Goal: Information Seeking & Learning: Learn about a topic

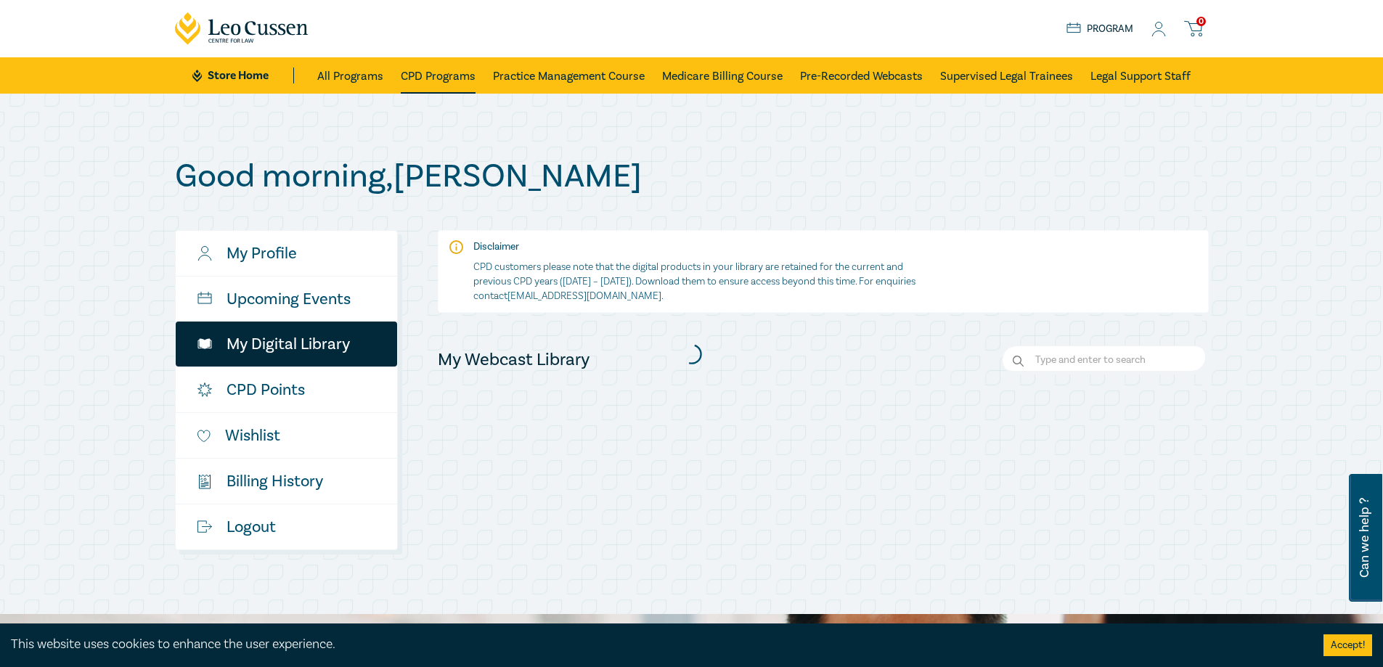
click at [464, 74] on link "CPD Programs" at bounding box center [438, 75] width 75 height 36
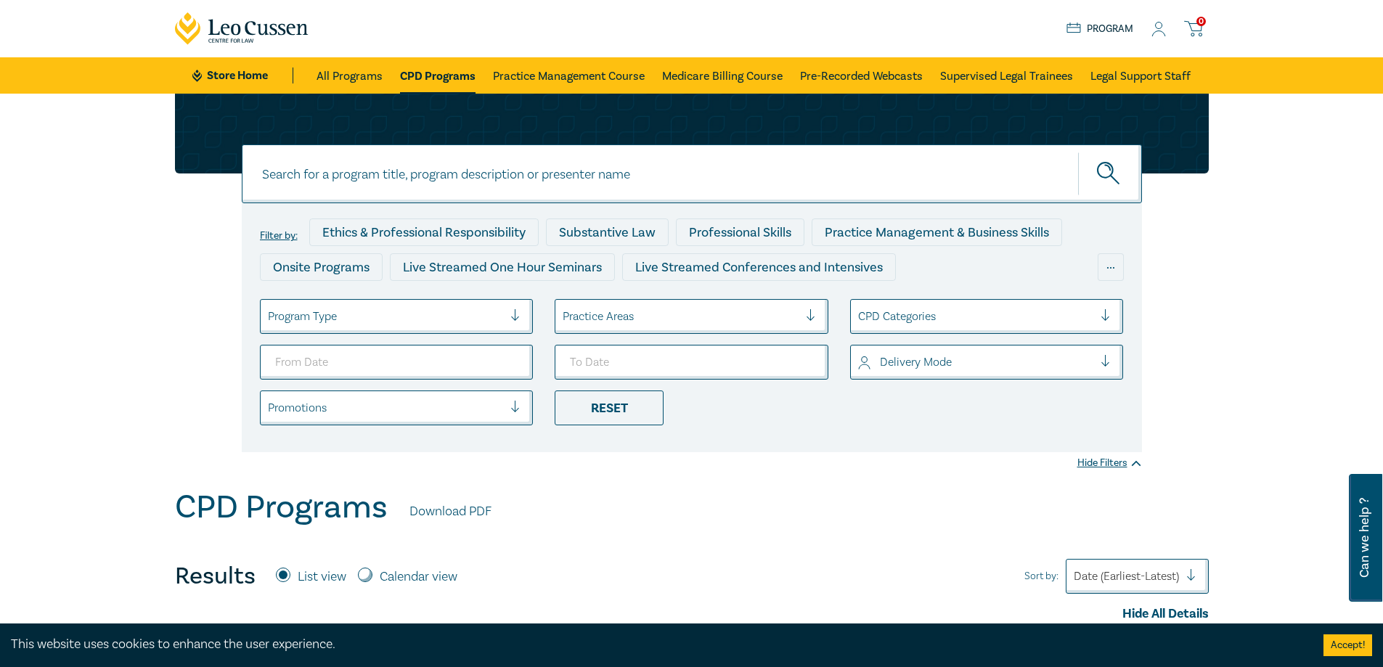
click at [426, 176] on input at bounding box center [692, 173] width 900 height 59
type input "calderbank"
click at [1078, 152] on button "submit" at bounding box center [1110, 174] width 64 height 44
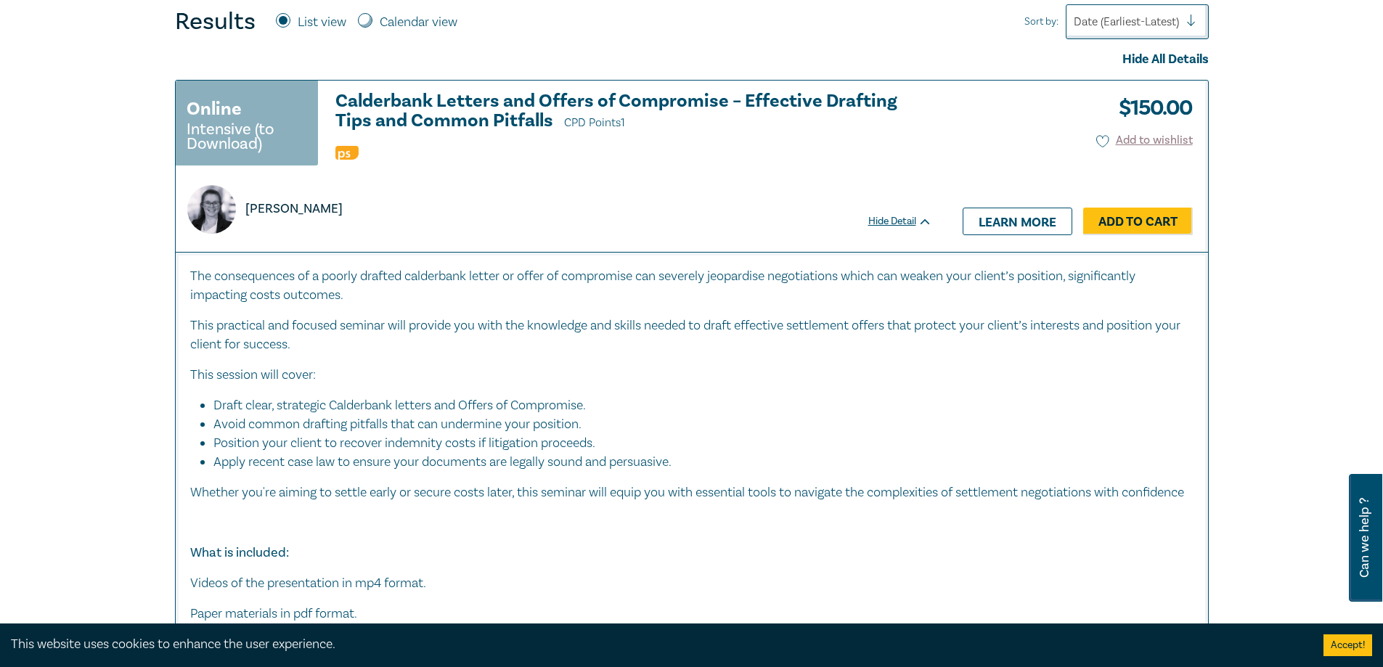
scroll to position [581, 0]
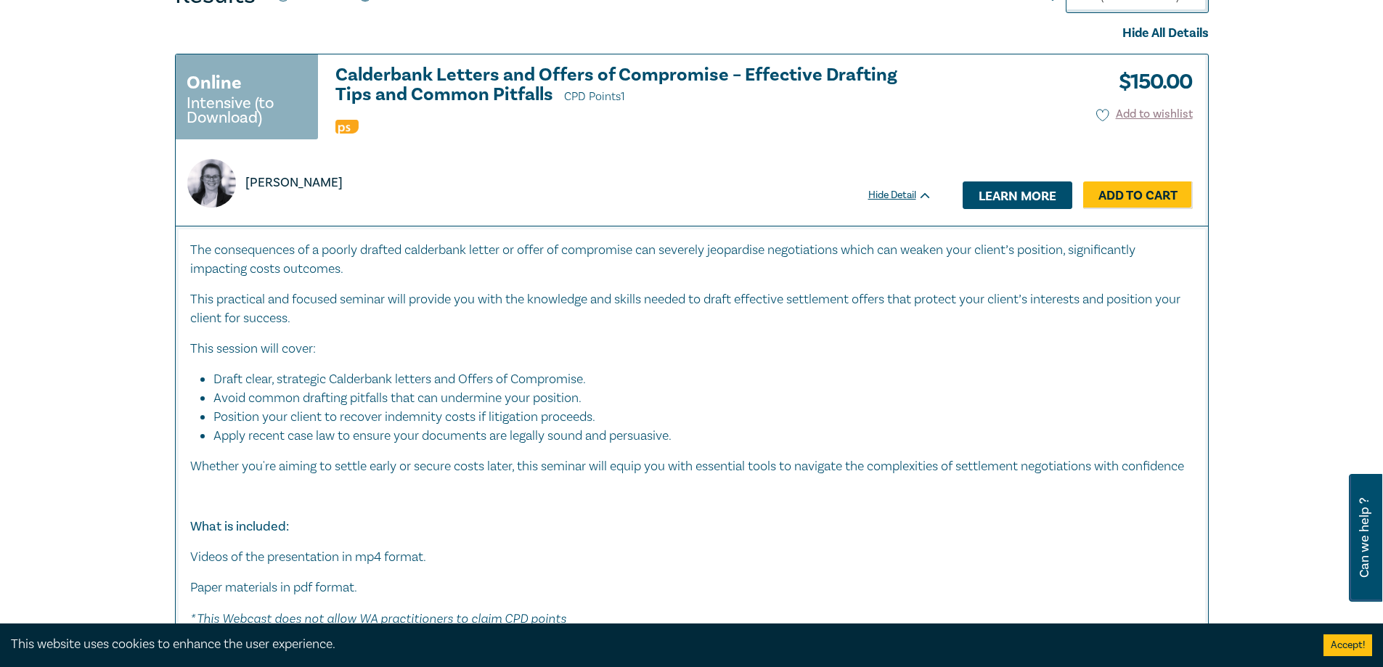
click at [1039, 193] on link "Learn more" at bounding box center [1018, 195] width 110 height 28
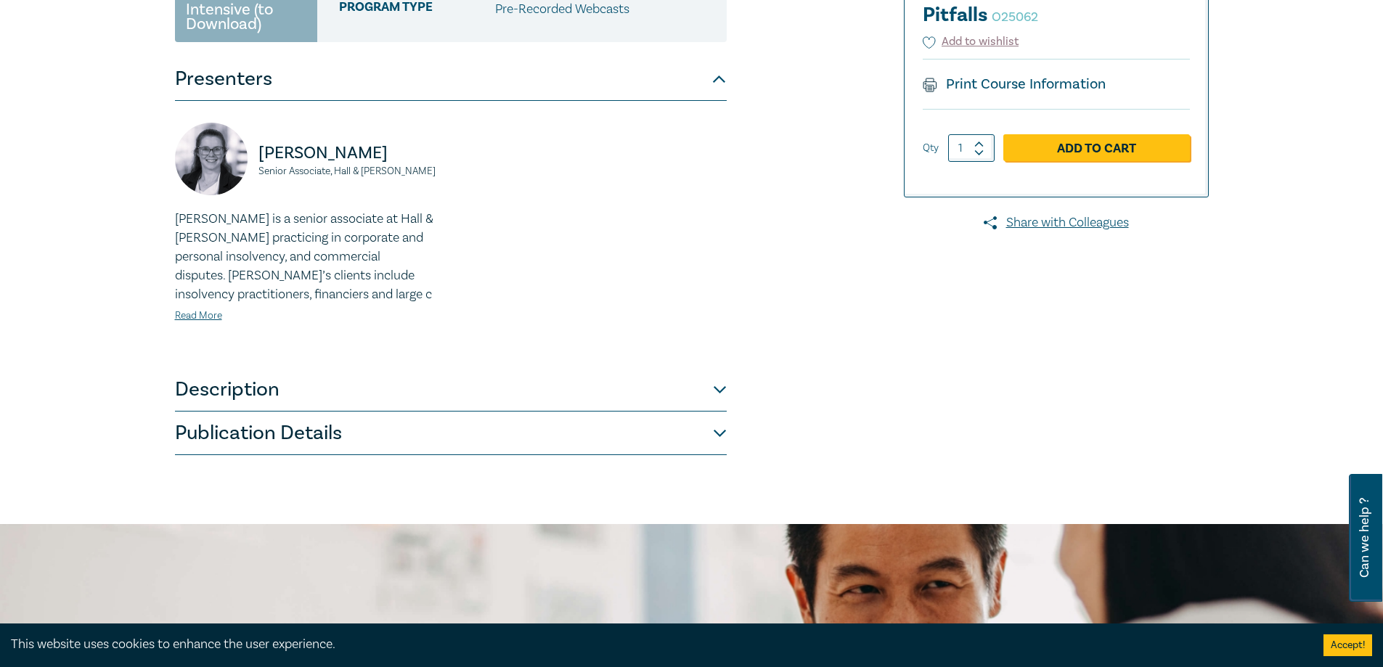
scroll to position [363, 0]
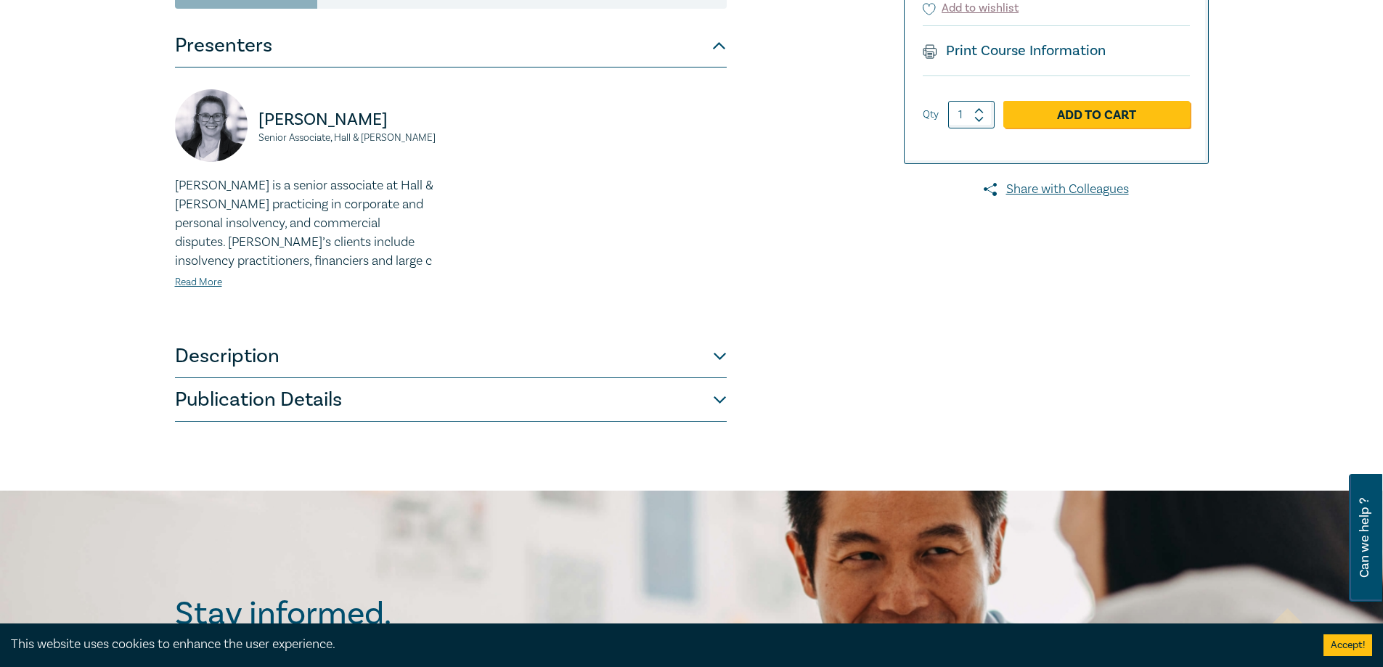
click at [715, 395] on button "Publication Details" at bounding box center [451, 400] width 552 height 44
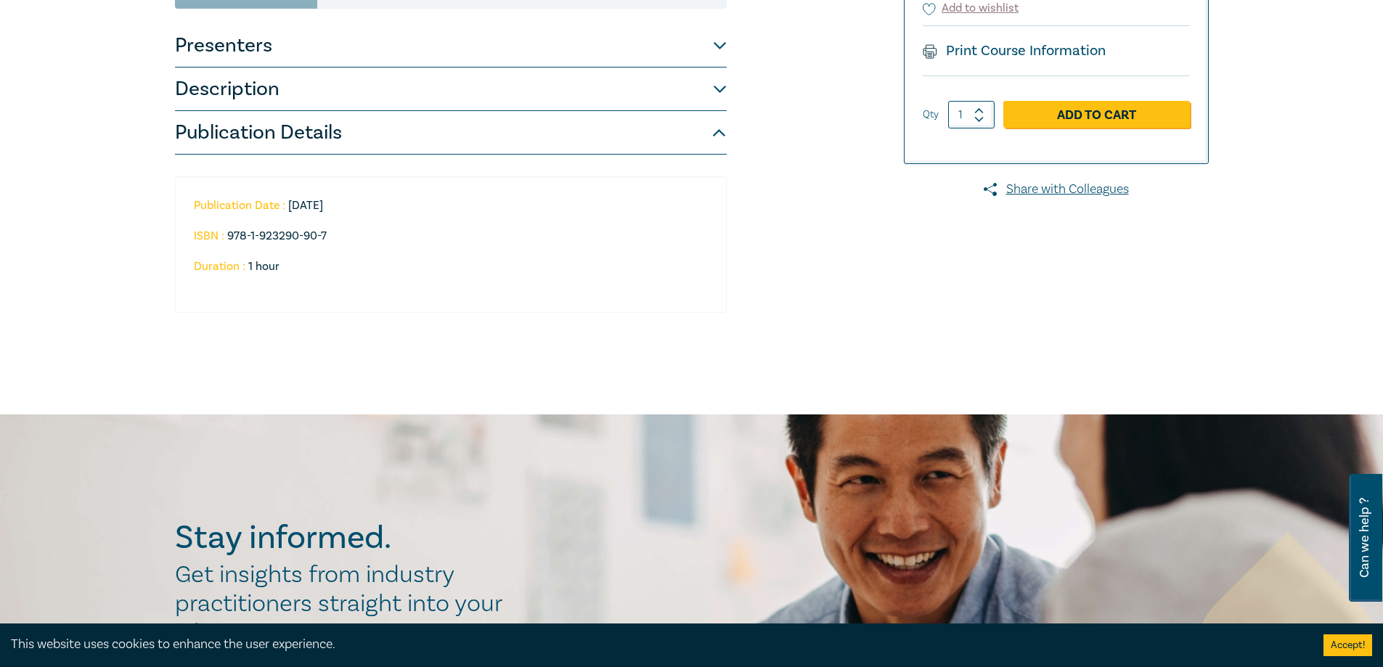
click at [716, 134] on button "Publication Details" at bounding box center [451, 133] width 552 height 44
